Goal: Task Accomplishment & Management: Use online tool/utility

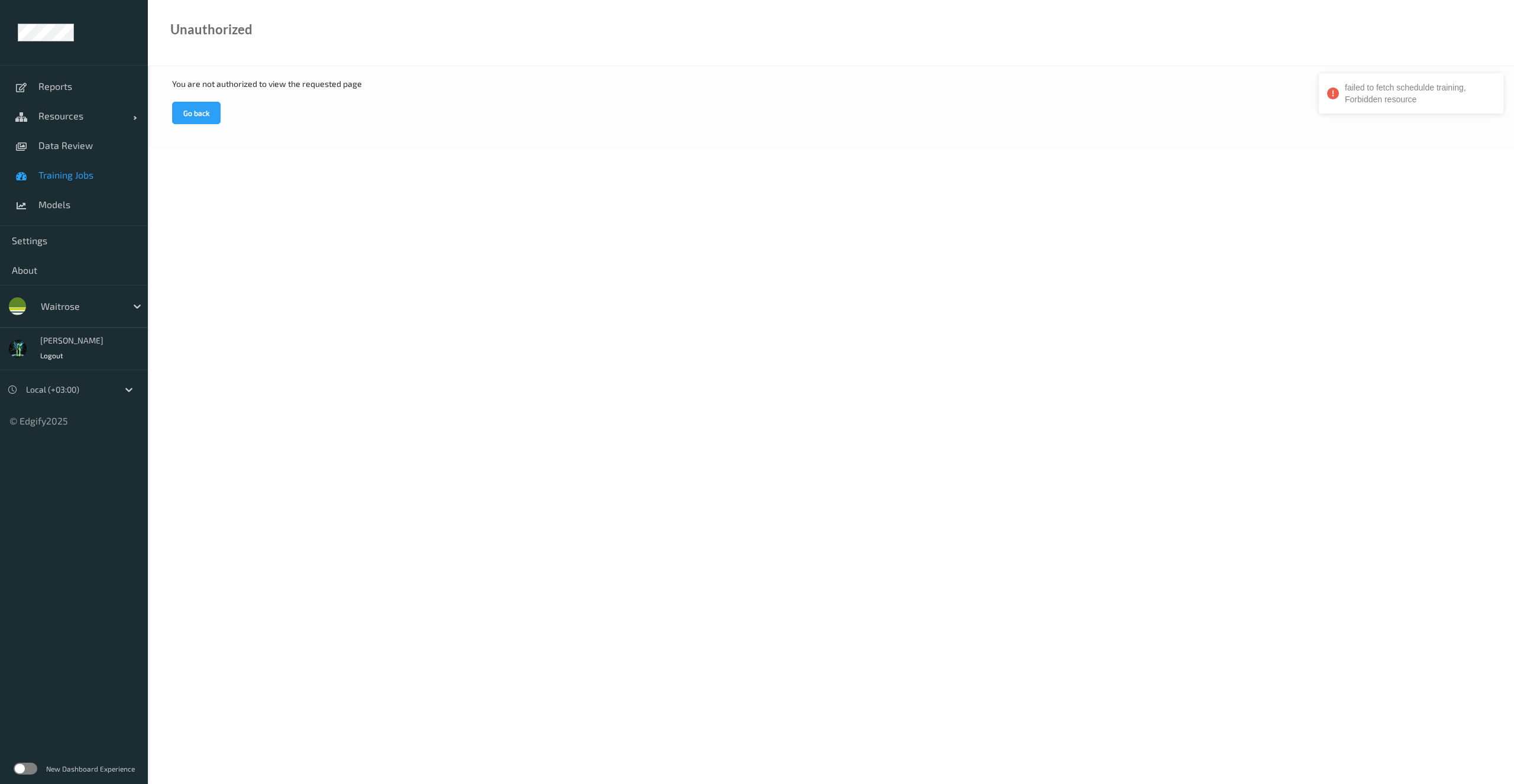
click at [64, 173] on span "Training Jobs" at bounding box center [87, 175] width 98 height 12
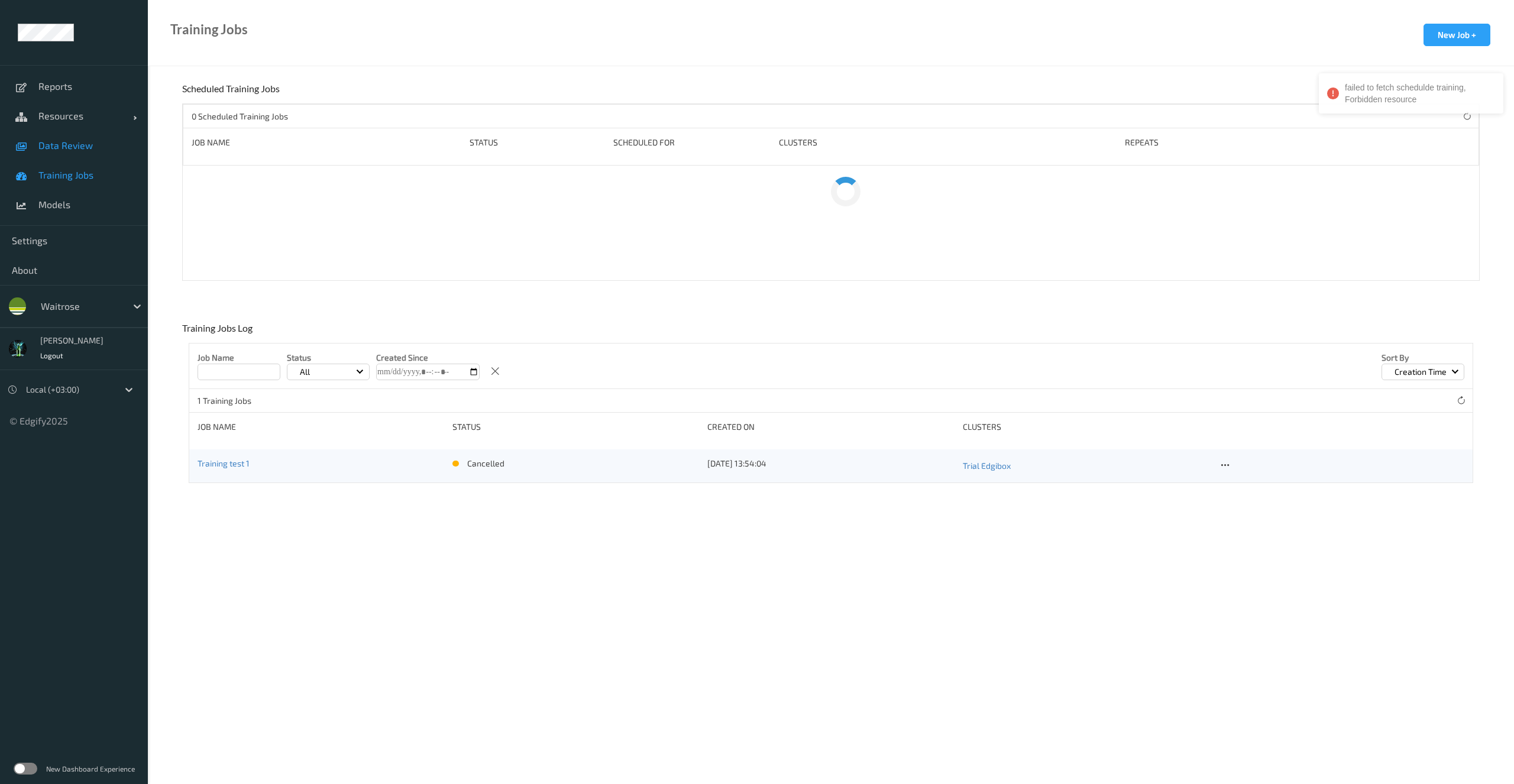
click at [74, 149] on span "Data Review" at bounding box center [87, 145] width 98 height 12
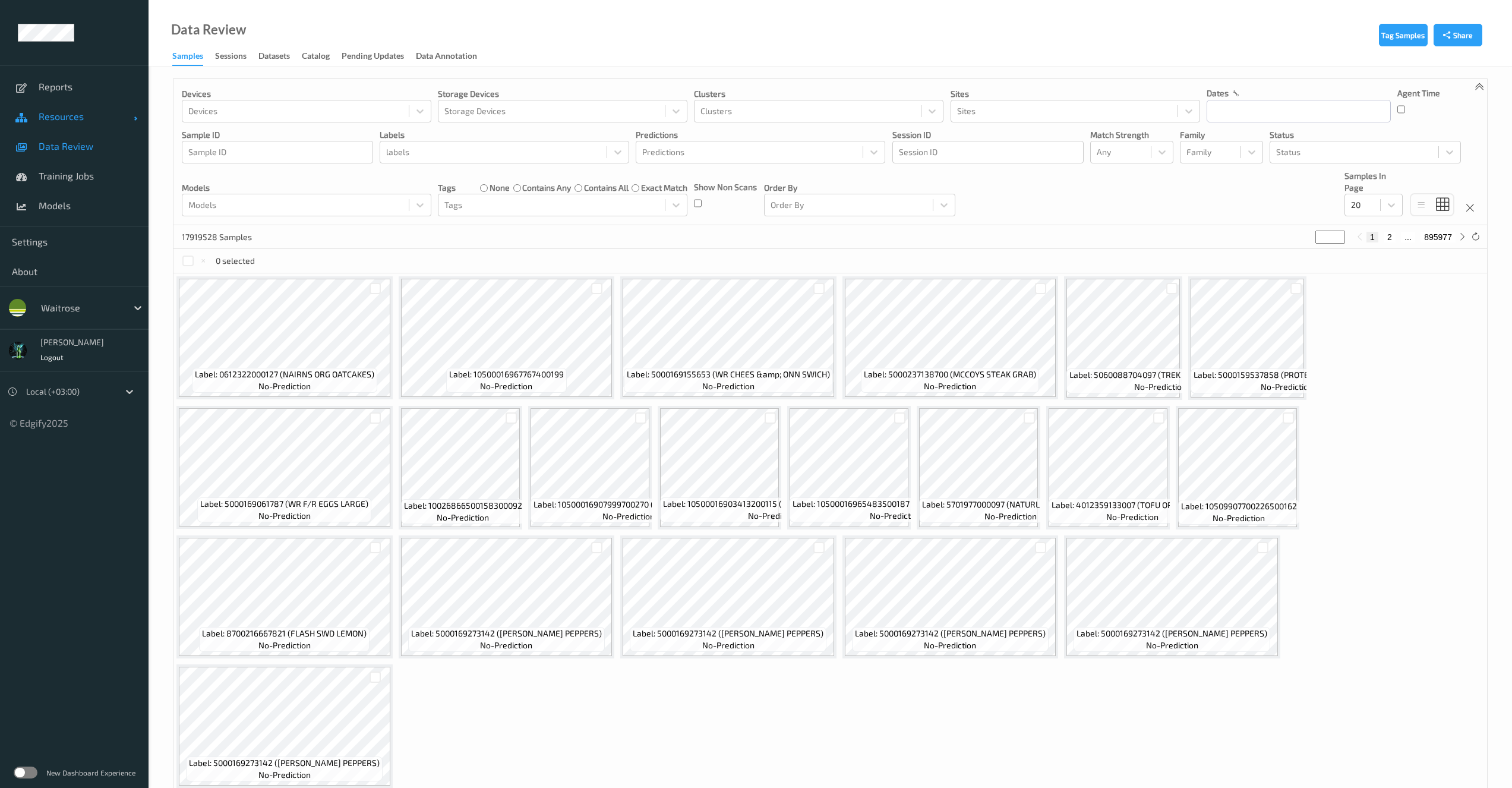
click at [60, 114] on span "Resources" at bounding box center [86, 116] width 95 height 12
click at [60, 148] on span "Devices" at bounding box center [87, 146] width 98 height 12
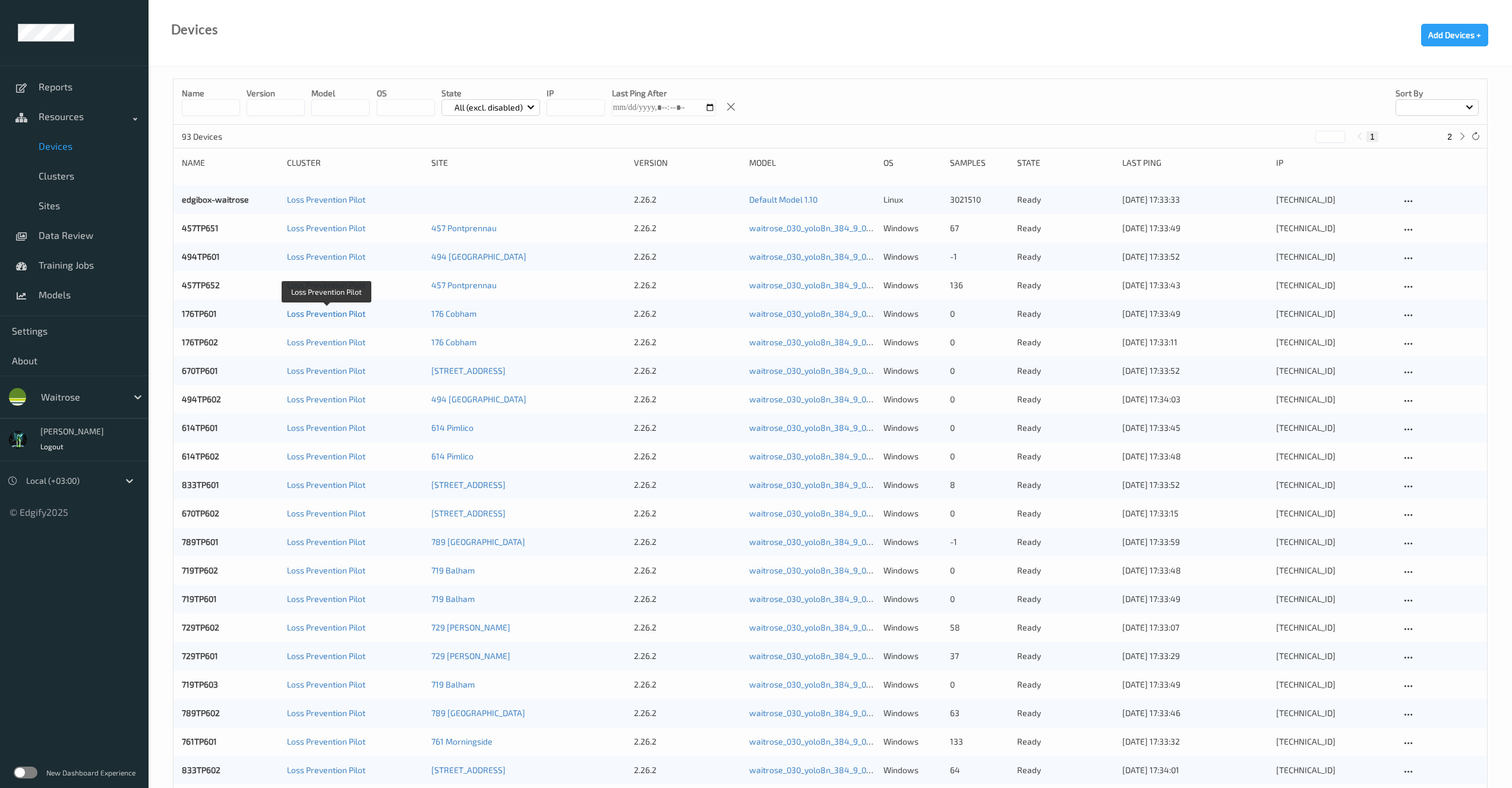
click at [336, 316] on link "Loss Prevention Pilot" at bounding box center [326, 313] width 78 height 10
click at [218, 285] on link "457TP652" at bounding box center [201, 285] width 38 height 10
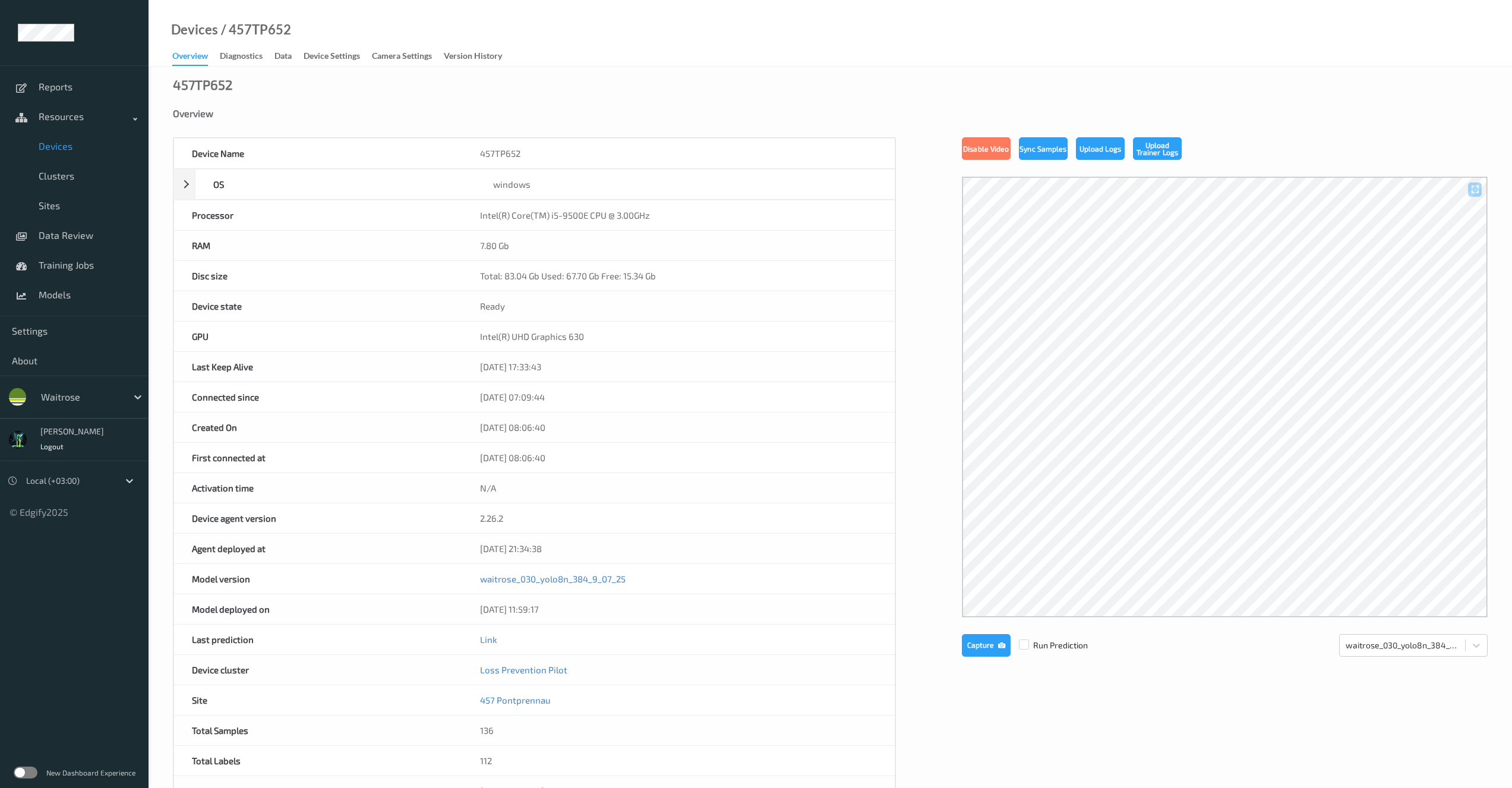
click at [1058, 722] on div "Device Name 457TP652 OS windows Platform Microsoft Windows 10 Enterprise LTSC 2…" at bounding box center [829, 518] width 1314 height 762
click at [1095, 151] on button "Upload Logs" at bounding box center [1100, 148] width 49 height 23
